Goal: Find specific page/section

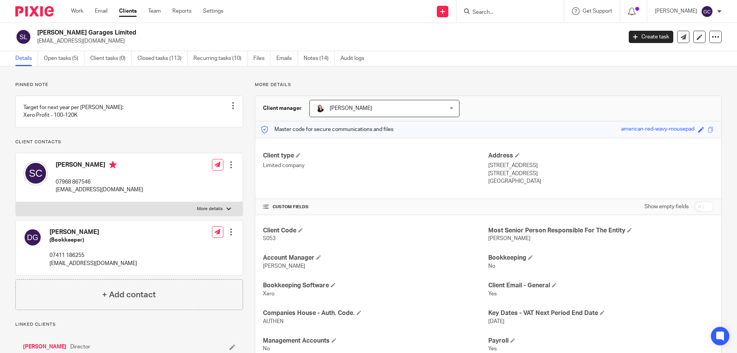
click at [41, 14] on img at bounding box center [34, 11] width 38 height 10
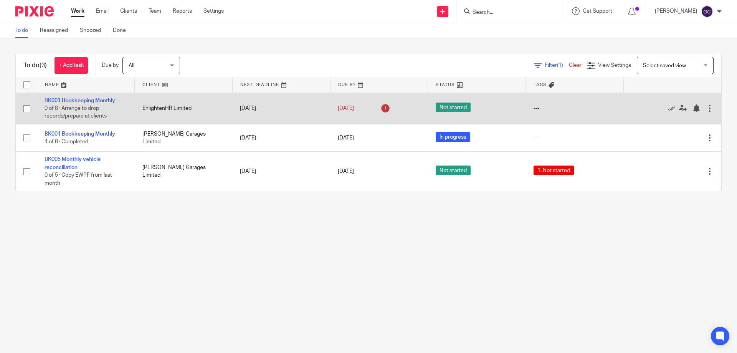
drag, startPoint x: 145, startPoint y: 106, endPoint x: 176, endPoint y: 106, distance: 31.5
click at [176, 106] on td "EnlightenHR Limited" at bounding box center [184, 108] width 98 height 31
